Goal: Task Accomplishment & Management: Use online tool/utility

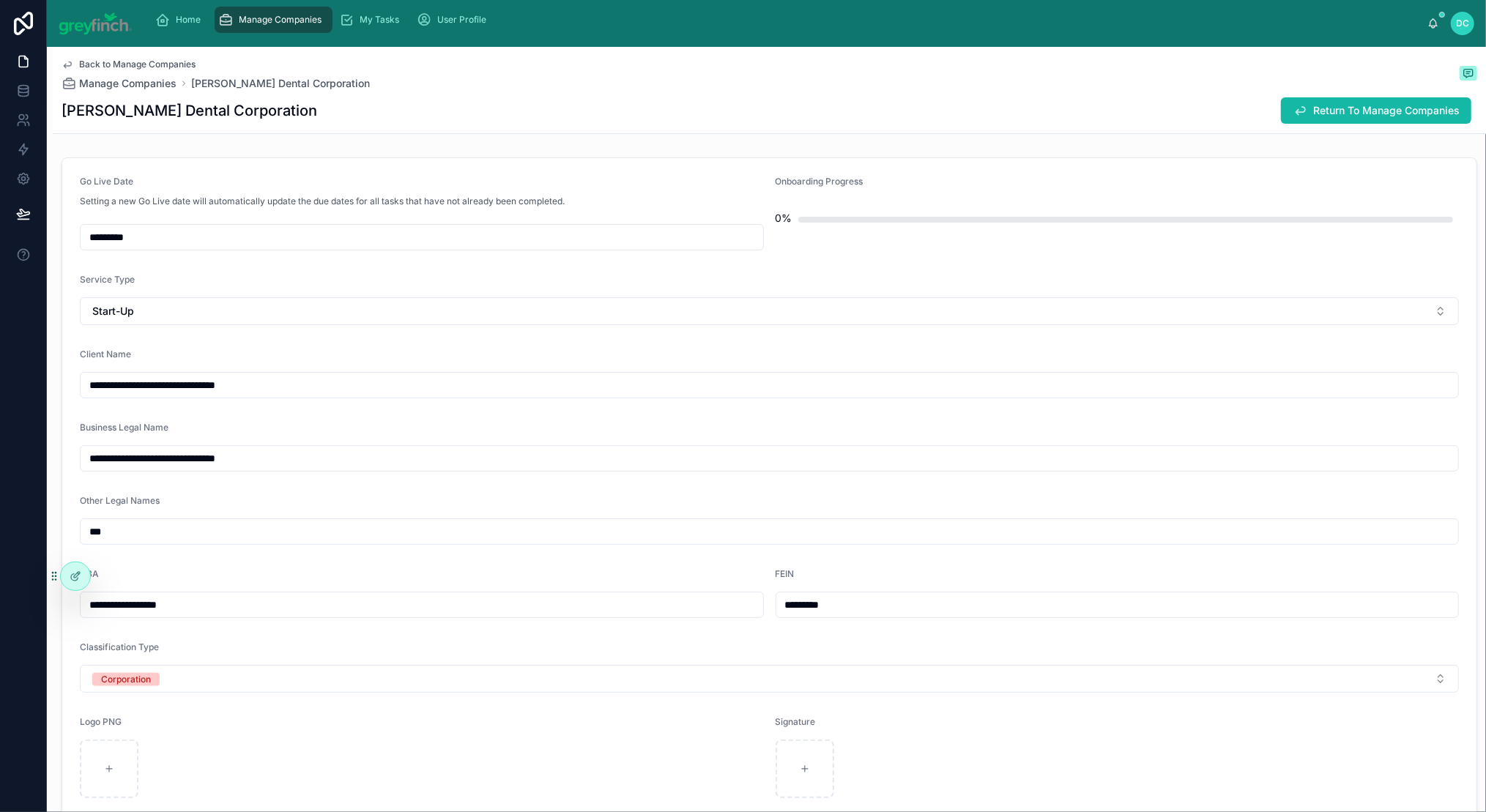
scroll to position [341, 0]
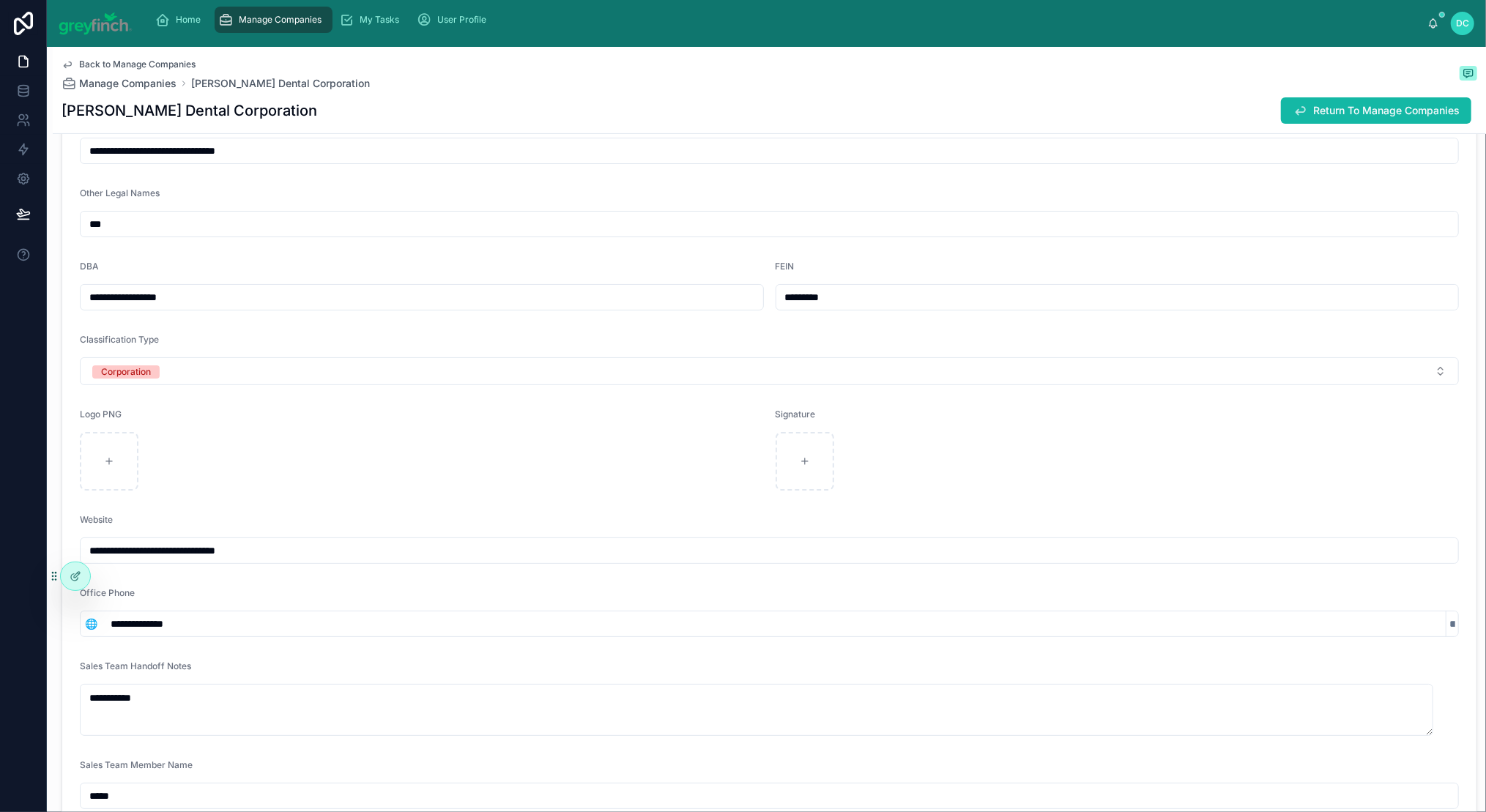
click at [288, 161] on input "**********" at bounding box center [769, 150] width 1378 height 21
click at [288, 157] on input "**********" at bounding box center [769, 147] width 1378 height 21
click at [288, 160] on input "**********" at bounding box center [769, 149] width 1378 height 21
click at [322, 25] on span "Manage Companies" at bounding box center [281, 20] width 83 height 11
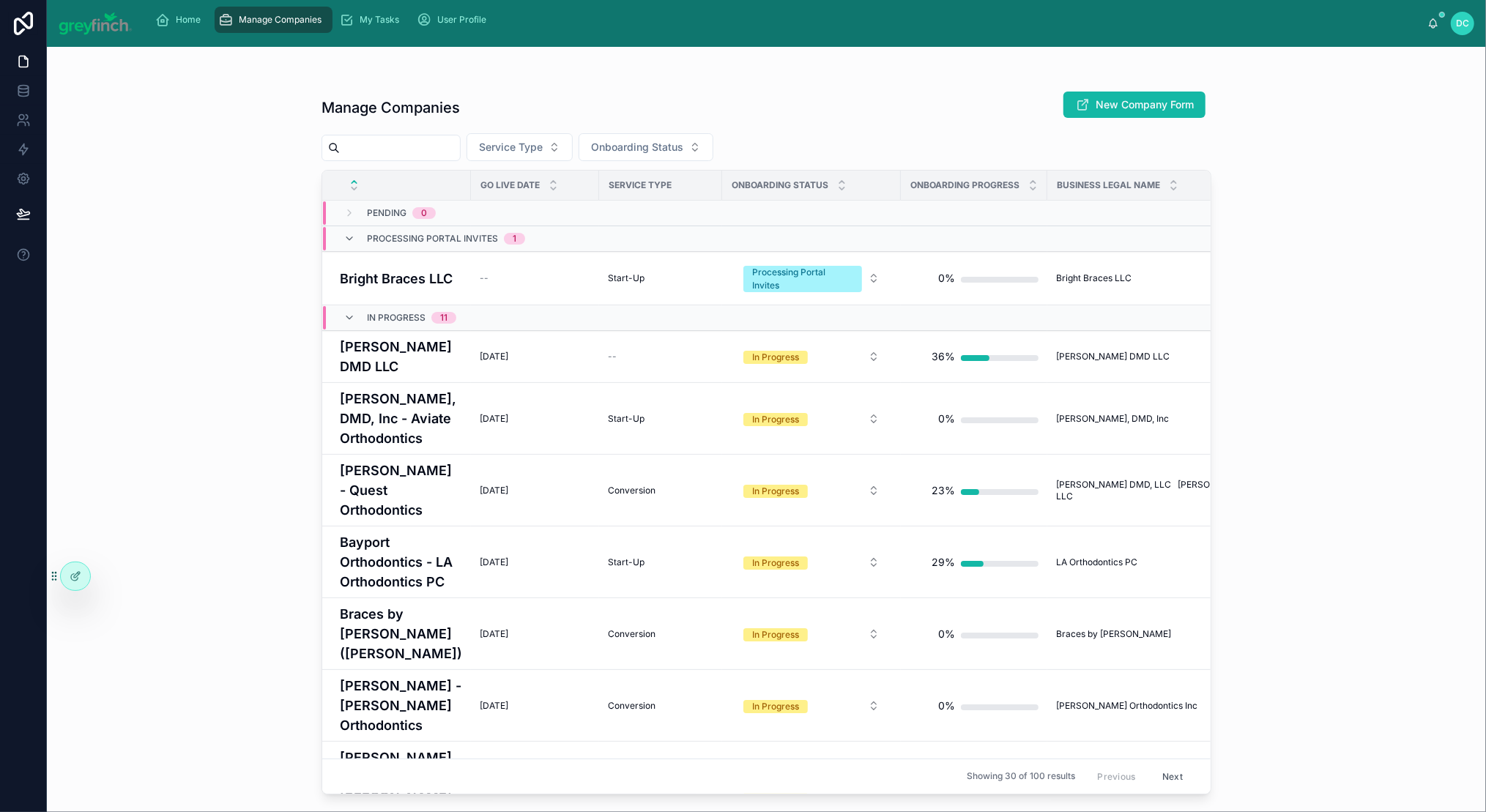
click at [395, 158] on input "text" at bounding box center [400, 148] width 120 height 21
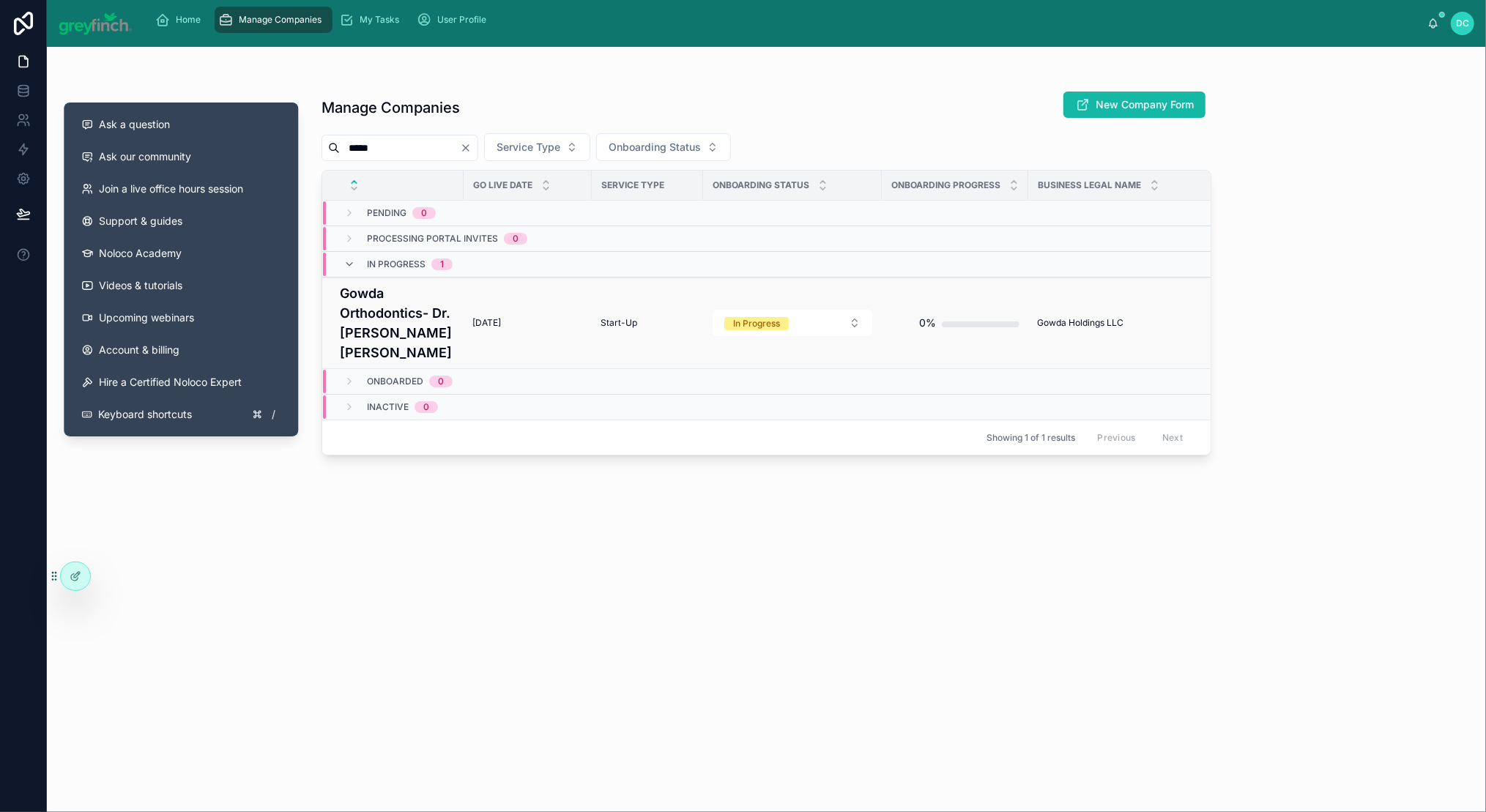
type input "*****"
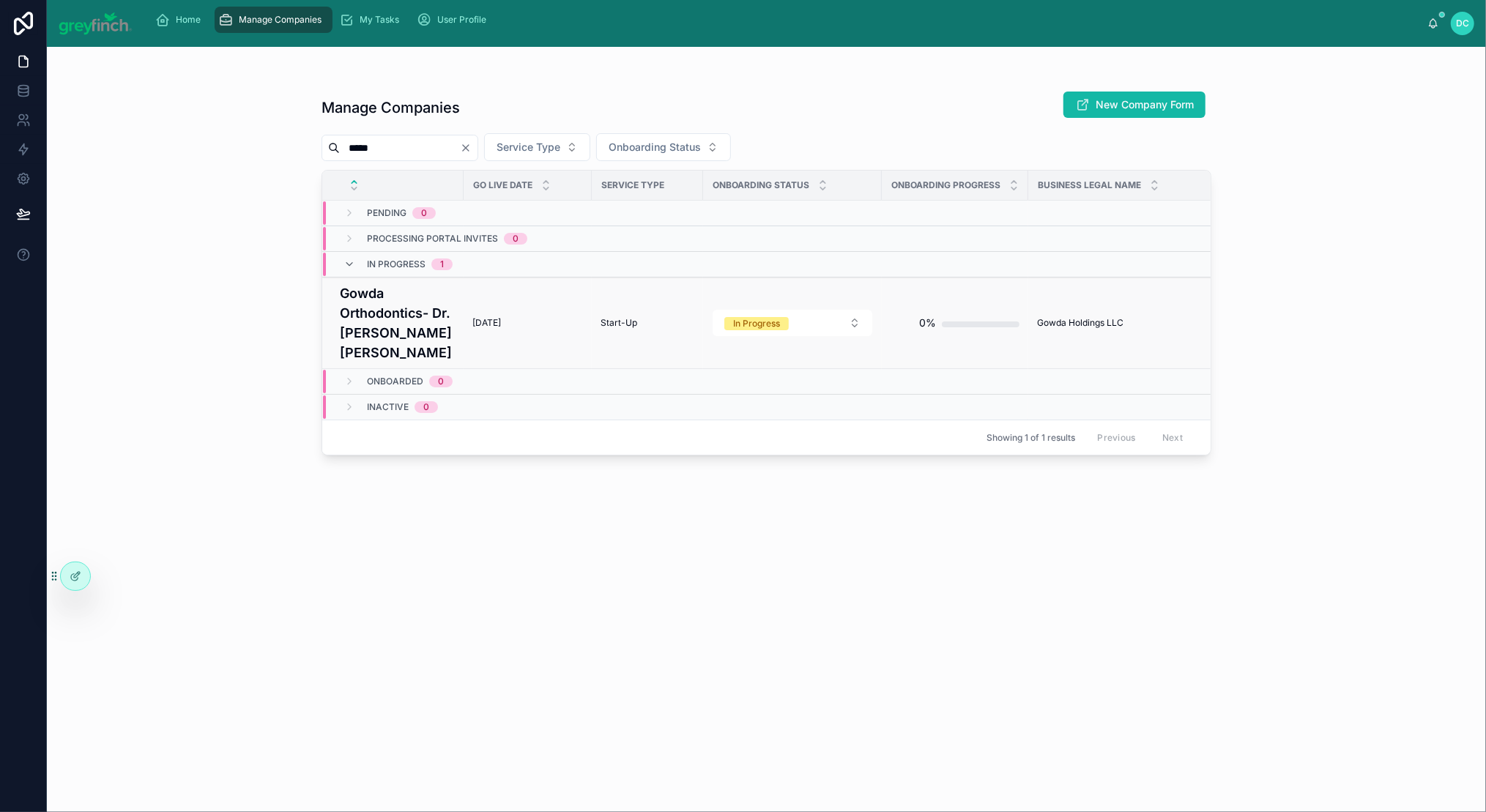
click at [391, 363] on h4 "Gowda Orthodontics- Dr. [PERSON_NAME] [PERSON_NAME]" at bounding box center [397, 322] width 115 height 79
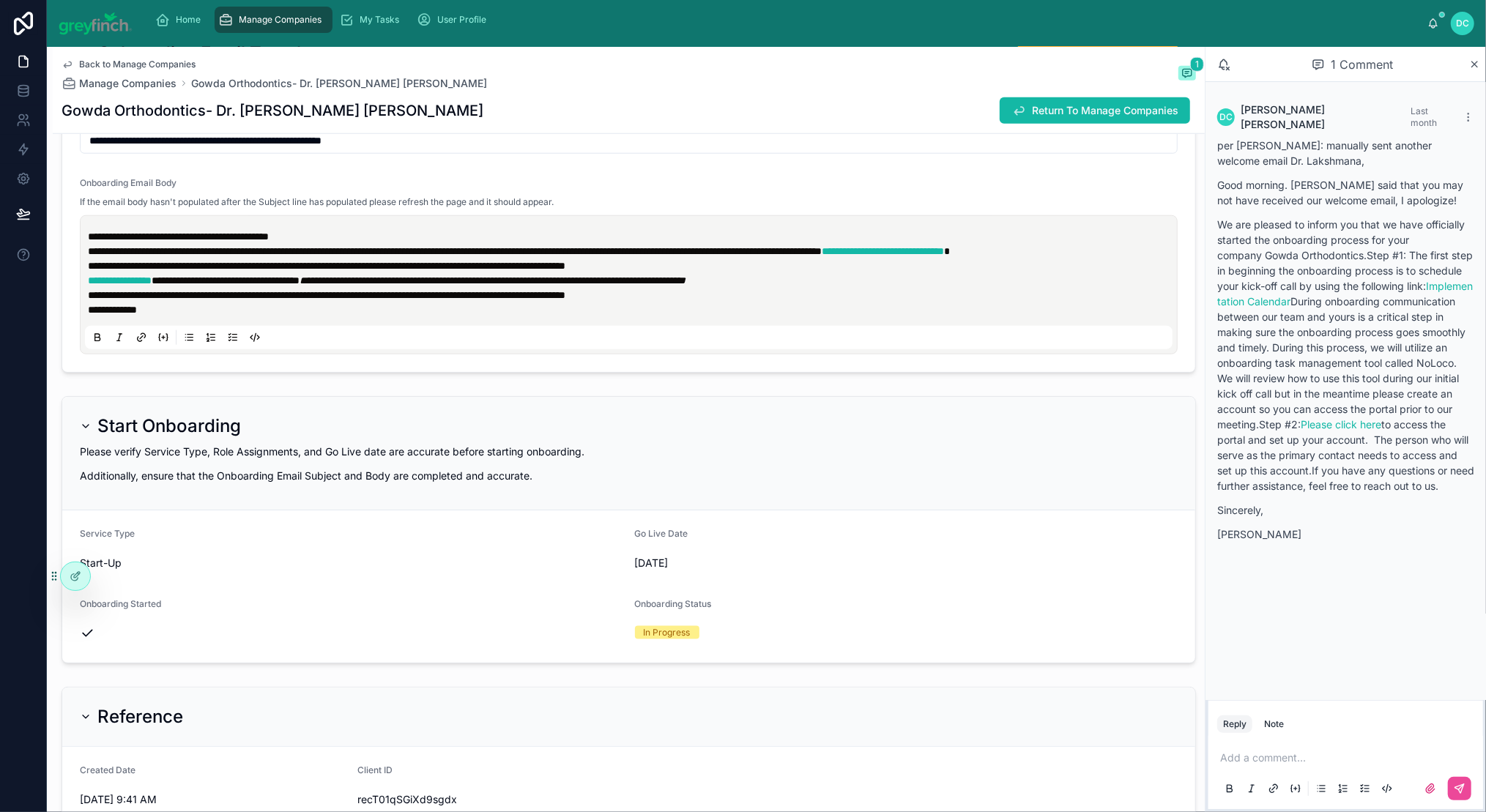
scroll to position [5570, 0]
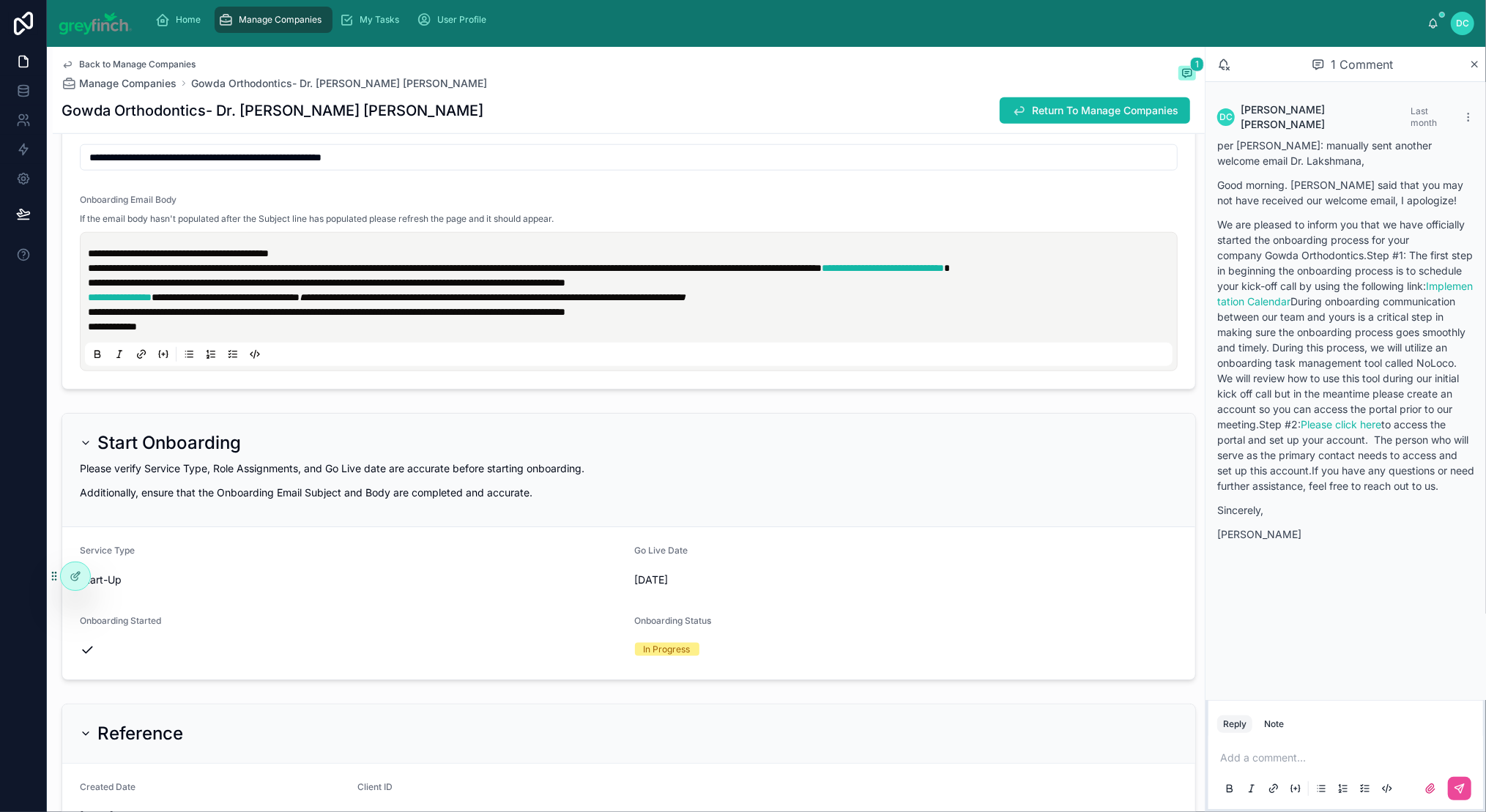
click at [436, 399] on span "1Shruthi Lakshmana" at bounding box center [400, 392] width 96 height 15
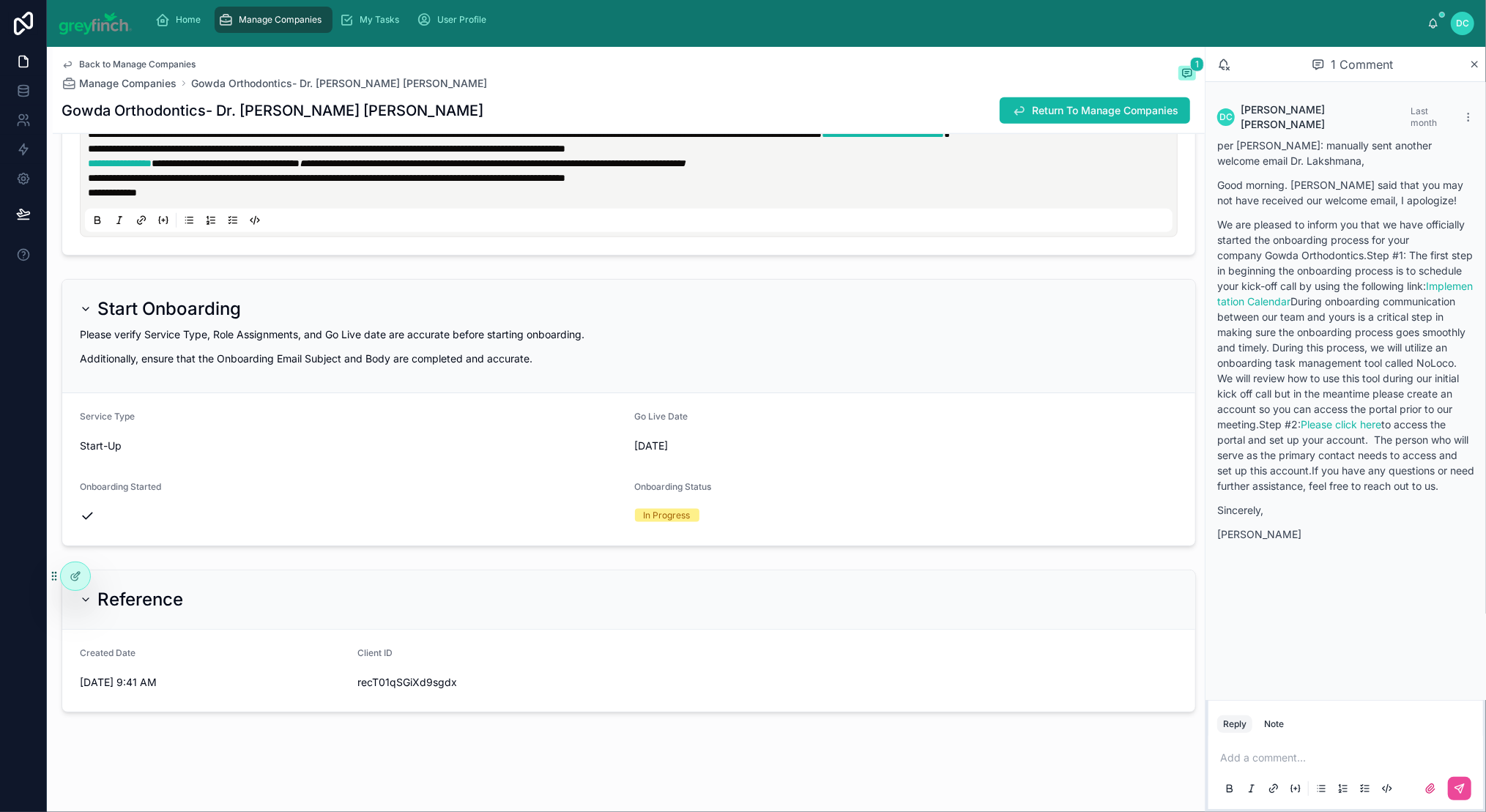
scroll to position [627, 0]
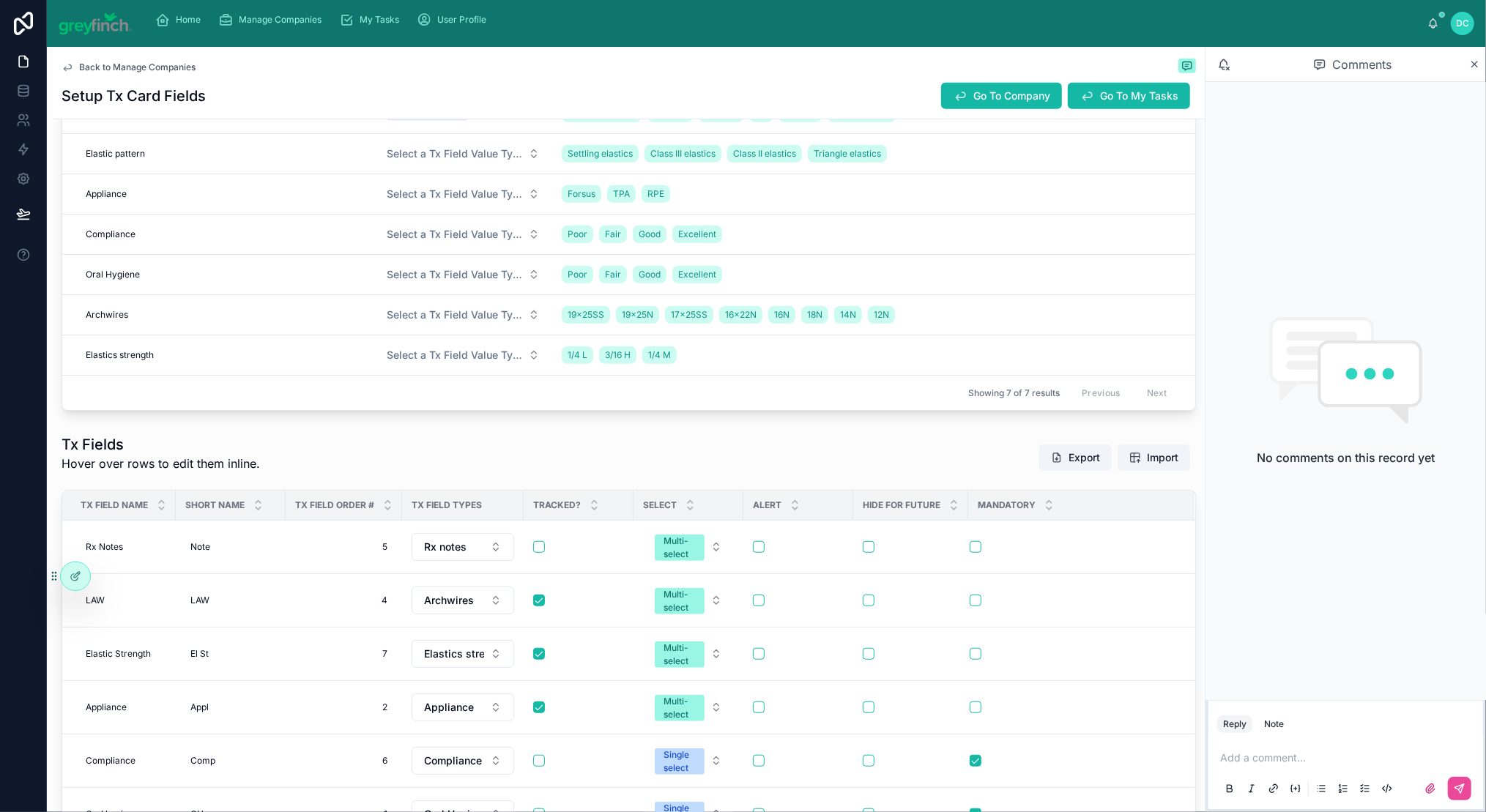
scroll to position [640, 0]
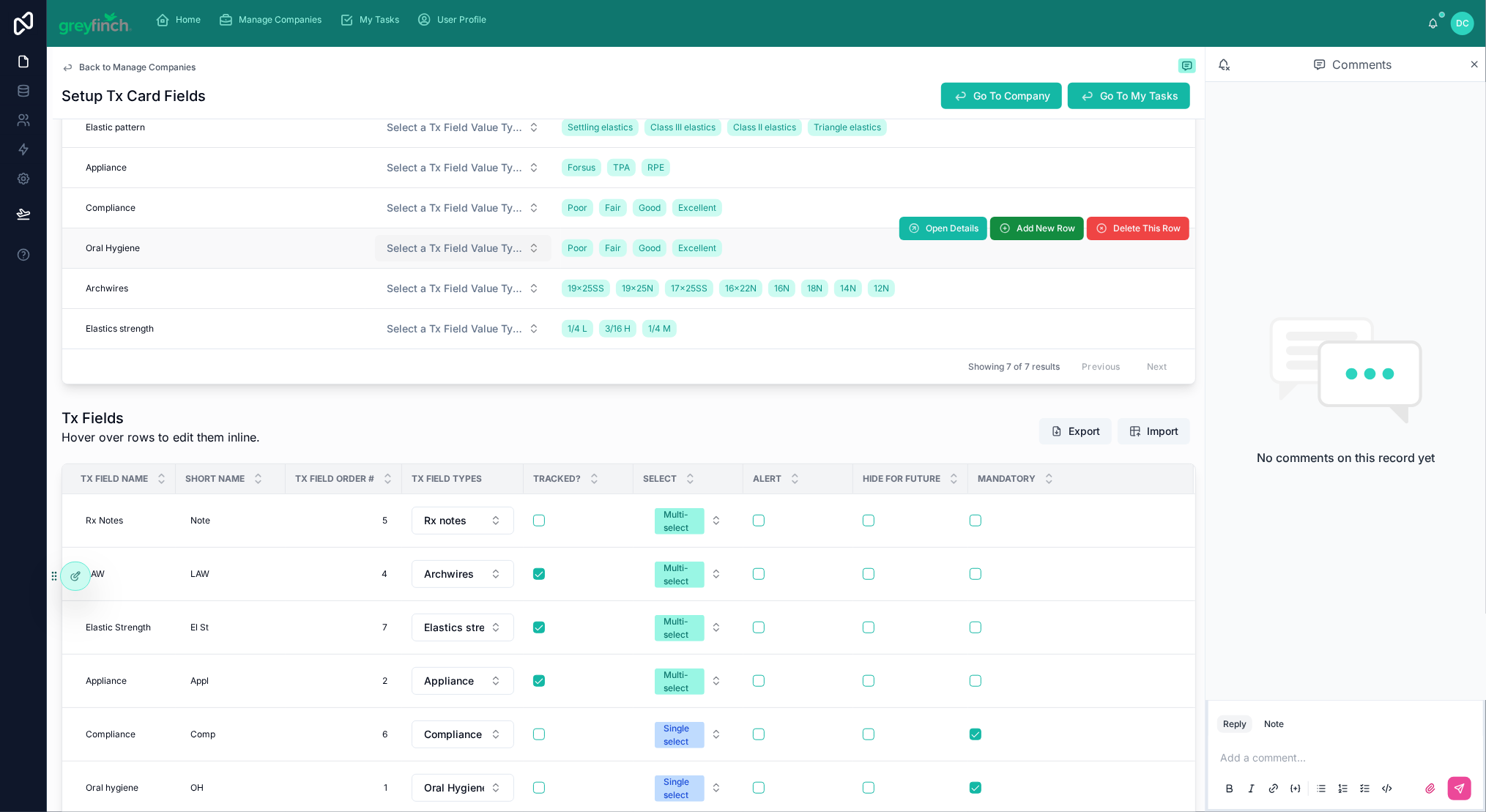
click at [539, 262] on button "Select a Tx Field Value Type" at bounding box center [463, 248] width 176 height 26
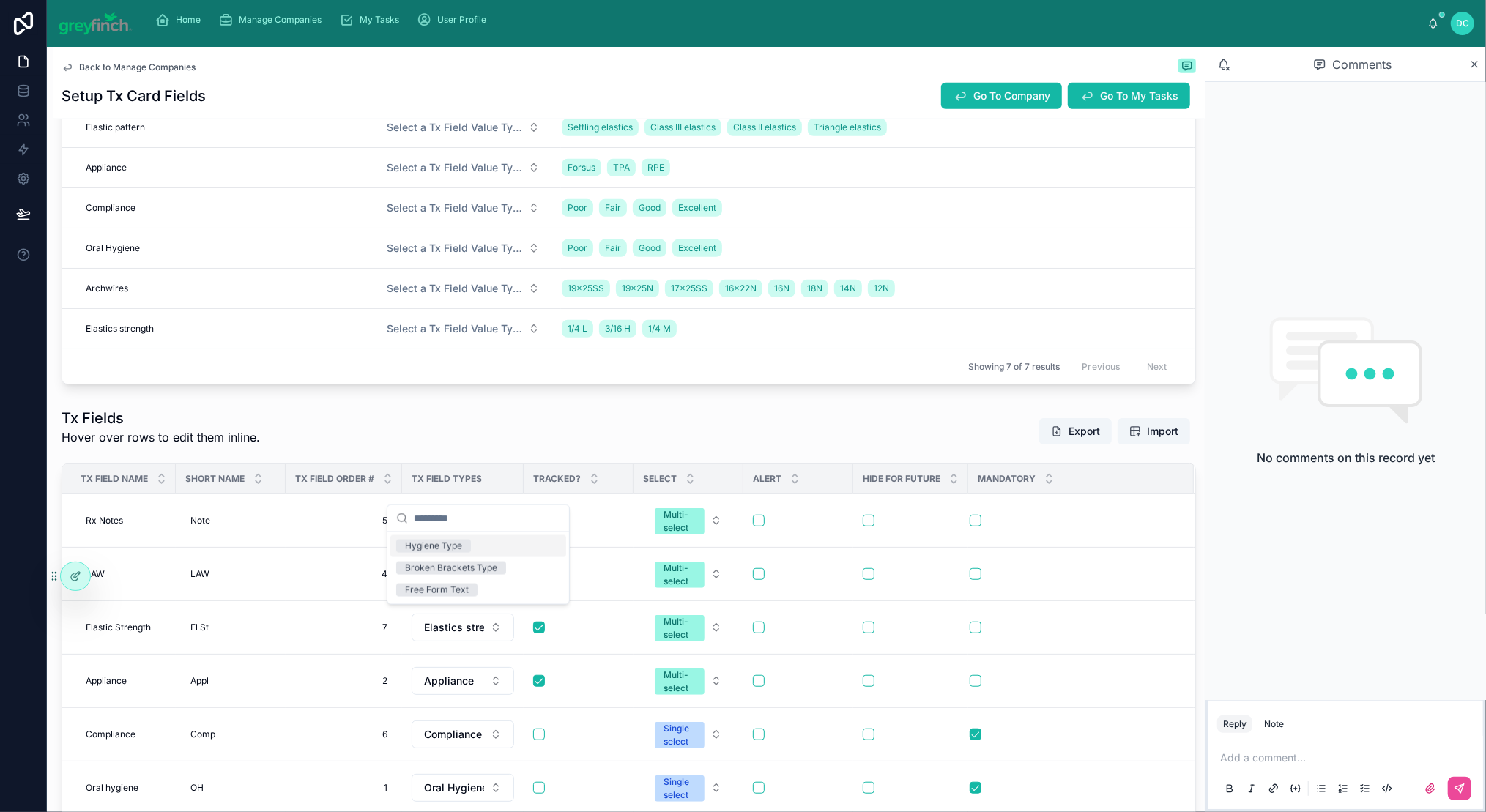
click at [496, 555] on div "Hygiene Type" at bounding box center [478, 545] width 176 height 22
click at [537, 100] on button "Free Form Text" at bounding box center [463, 87] width 176 height 26
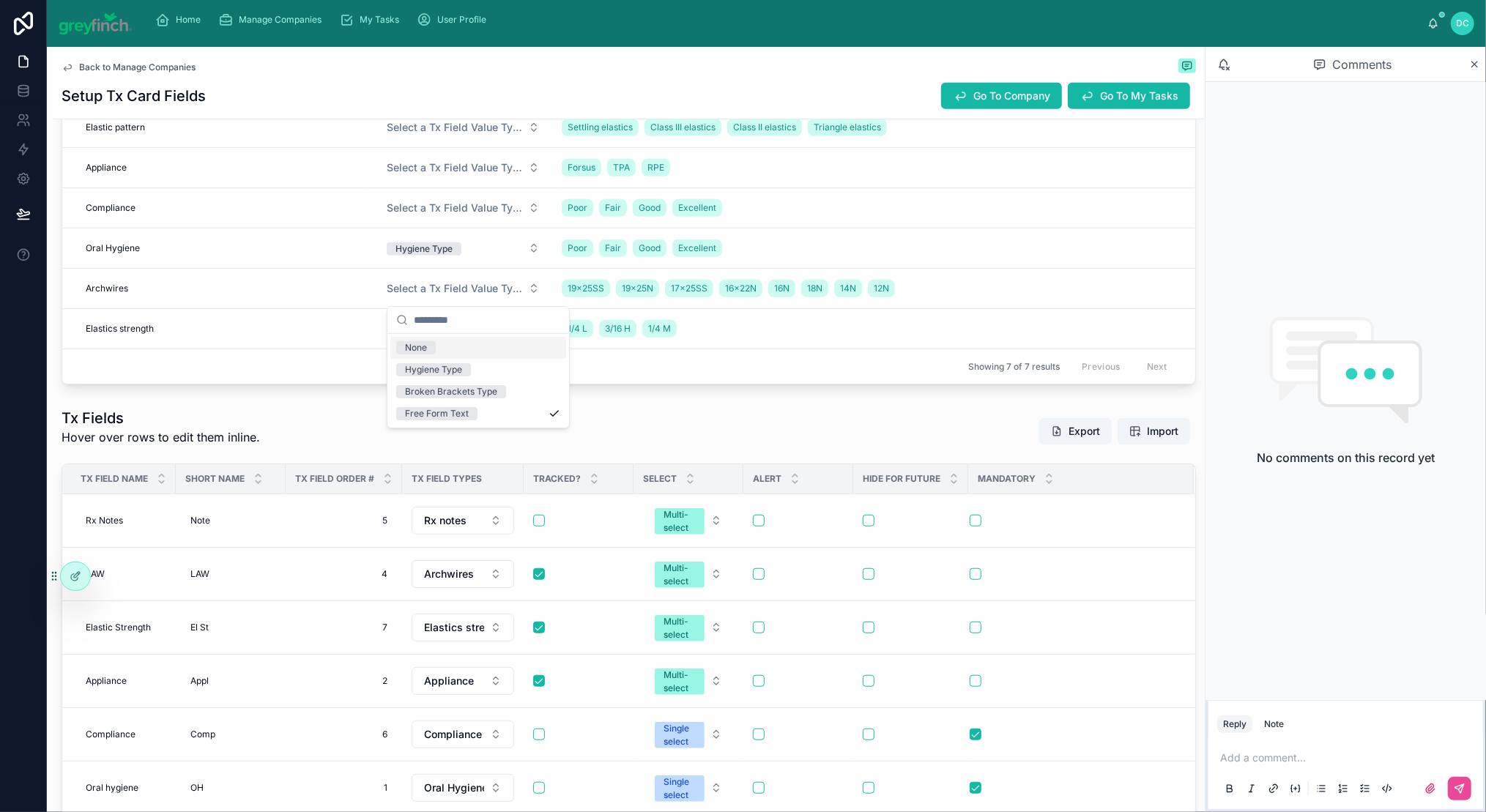
click at [472, 358] on div "None" at bounding box center [478, 348] width 176 height 22
click at [1464, 77] on div "Comments" at bounding box center [1352, 64] width 233 height 25
click at [1472, 67] on icon at bounding box center [1475, 64] width 6 height 6
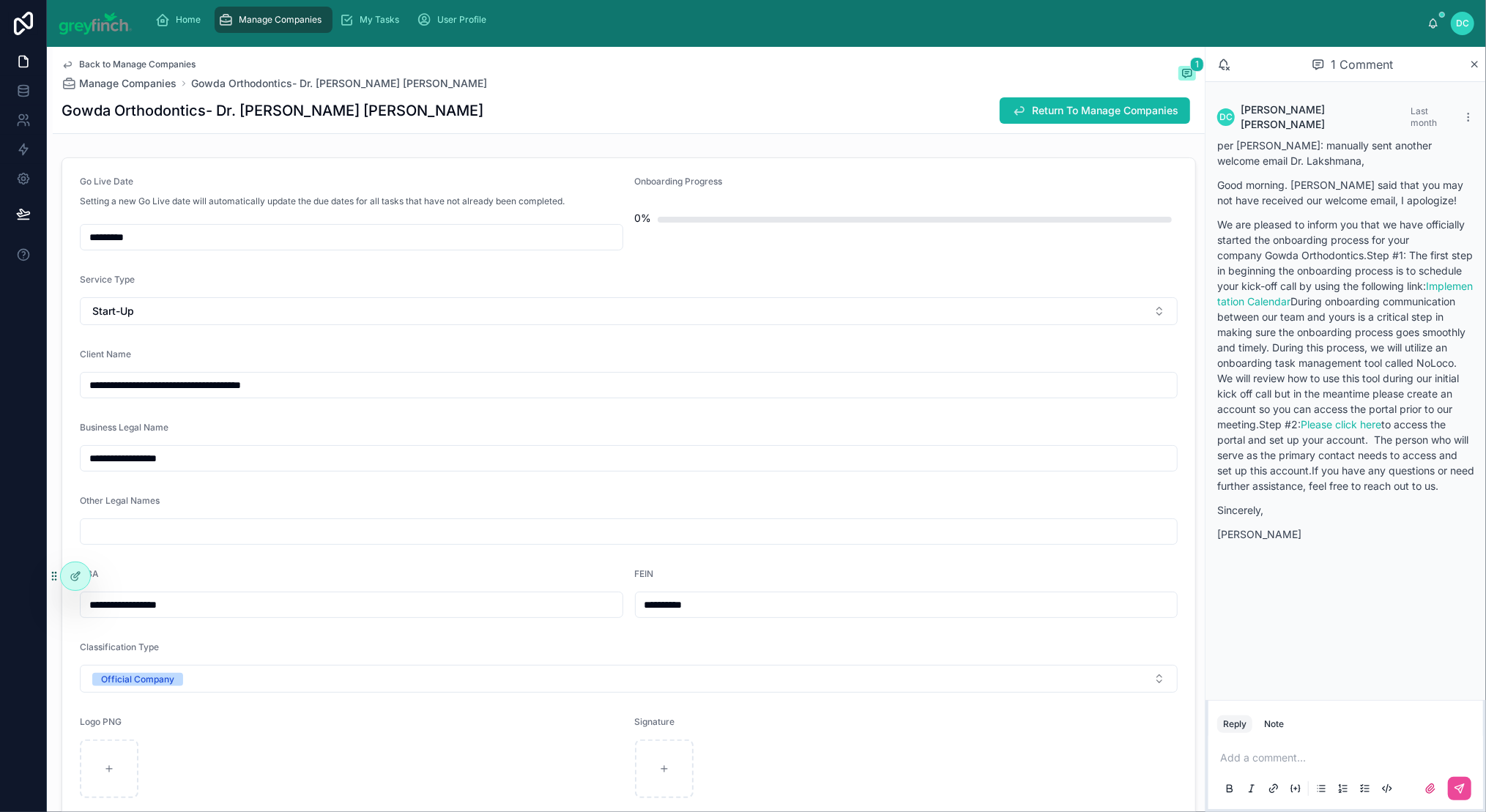
scroll to position [21, 0]
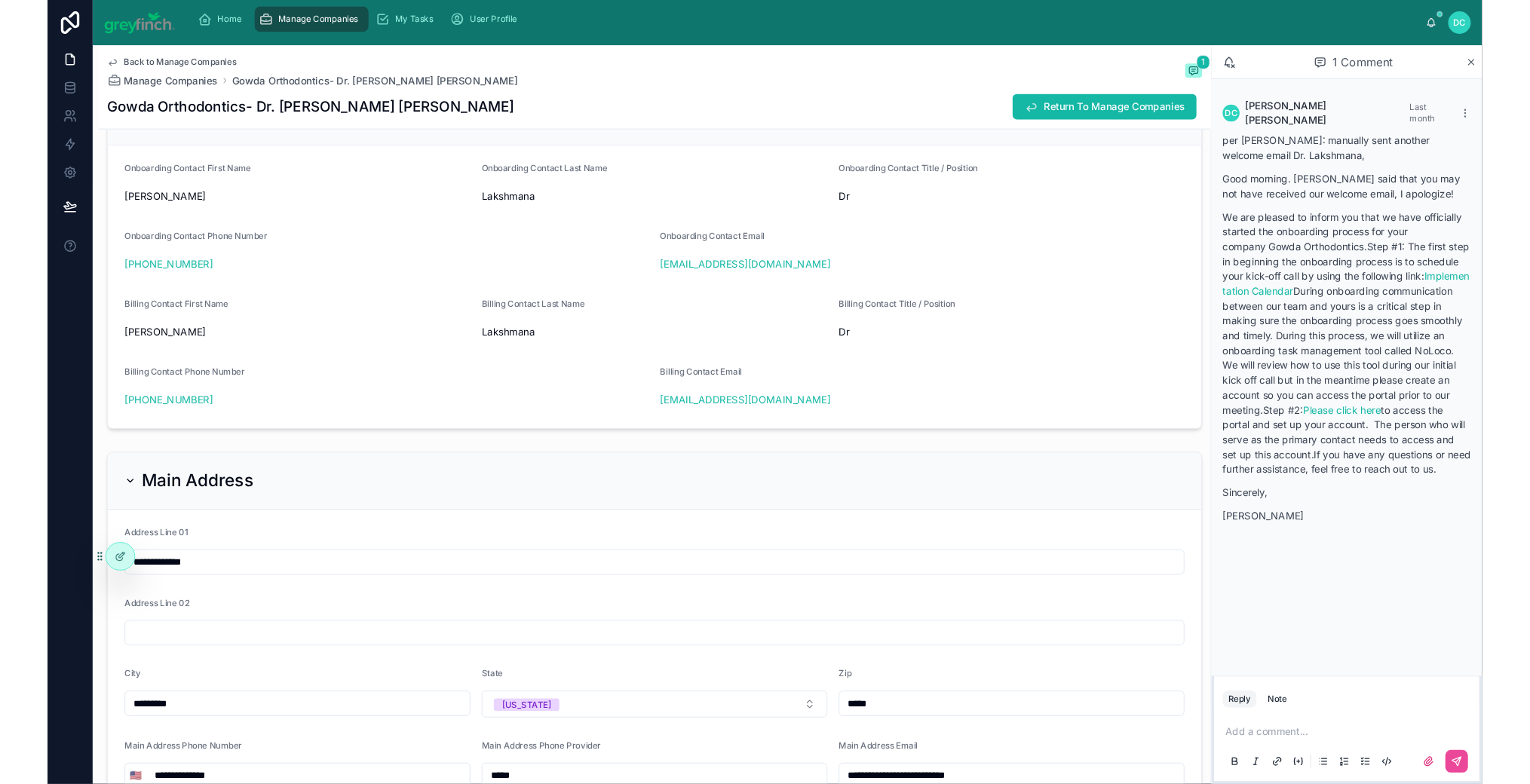
scroll to position [1500, 0]
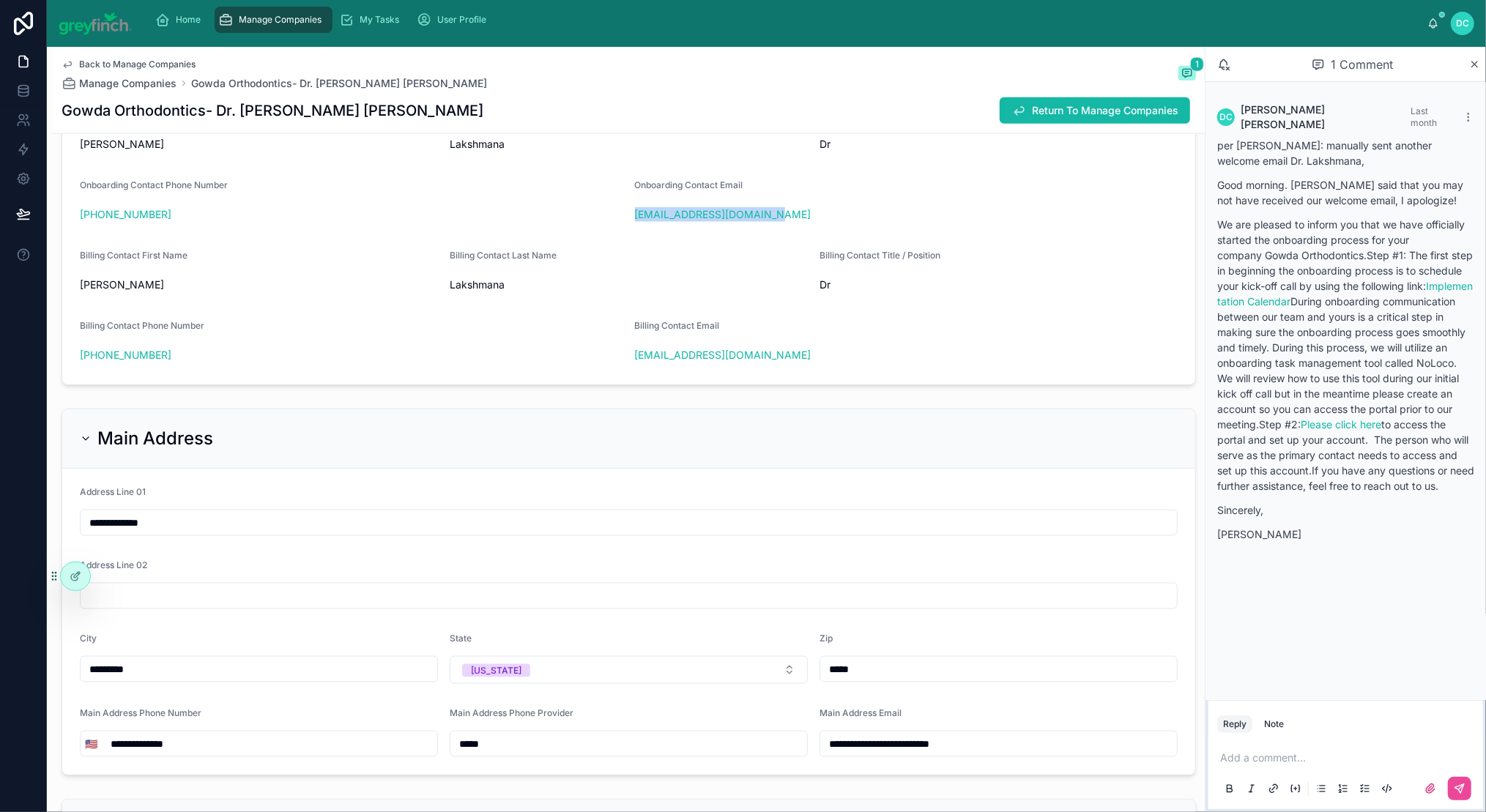
drag, startPoint x: 602, startPoint y: 572, endPoint x: 775, endPoint y: 571, distance: 173.0
click at [775, 385] on form "Onboarding Contact First Name [PERSON_NAME] Onboarding Contact Last Name [PERSO…" at bounding box center [629, 238] width 1133 height 293
copy link "[EMAIL_ADDRESS][DOMAIN_NAME]"
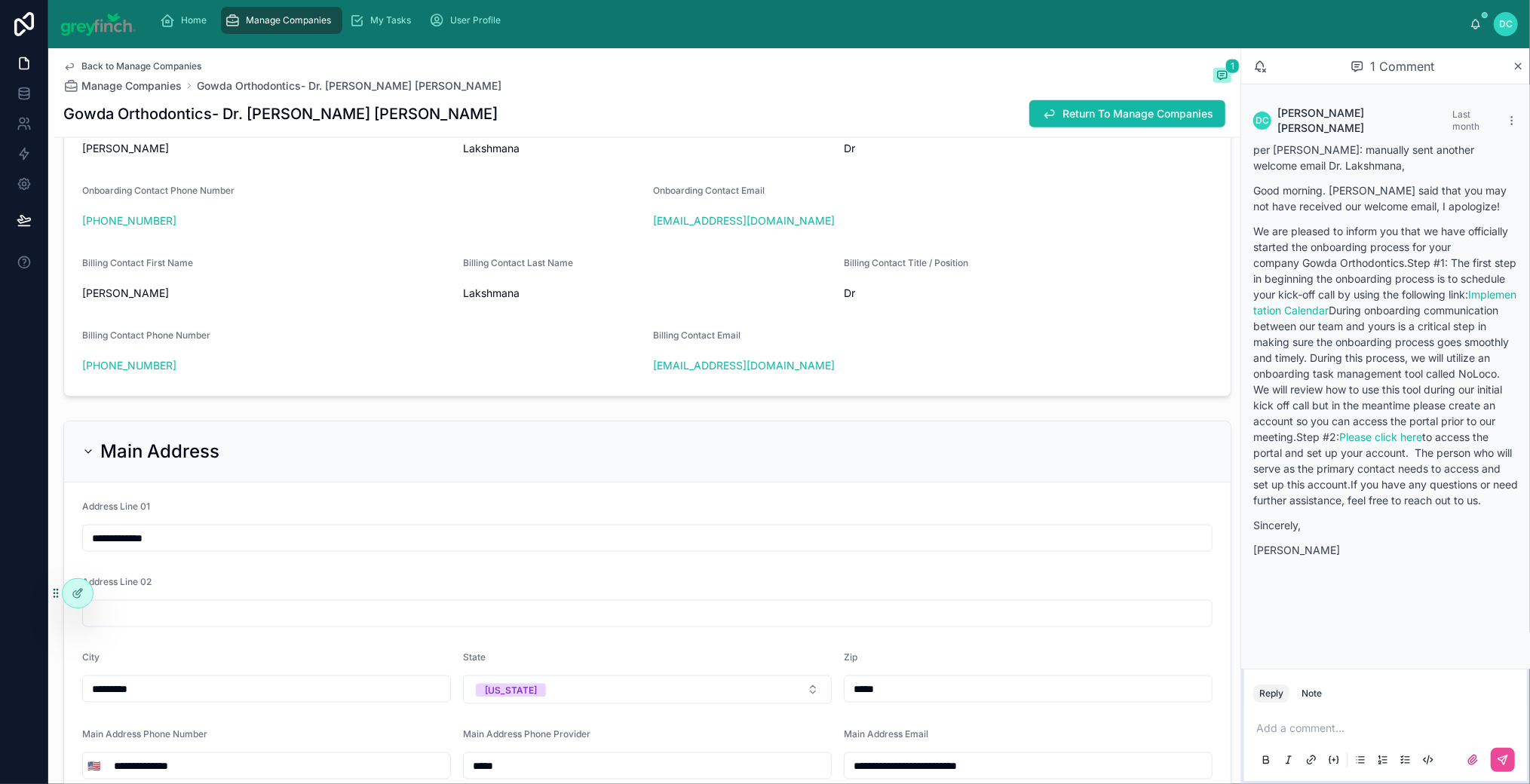
scroll to position [22, 0]
click at [1518, 73] on icon at bounding box center [1517, 66] width 11 height 12
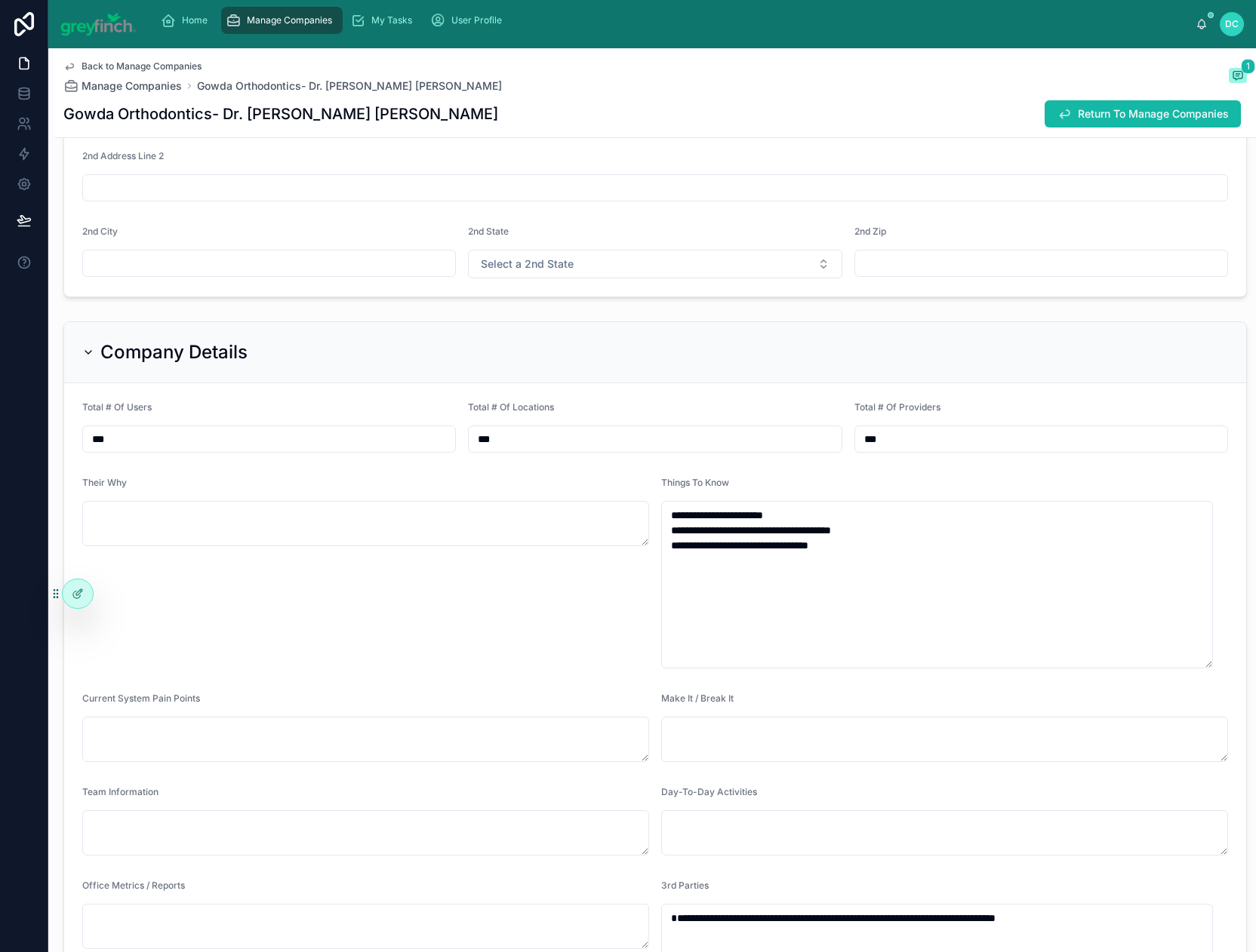
scroll to position [2318, 0]
